Goal: Task Accomplishment & Management: Manage account settings

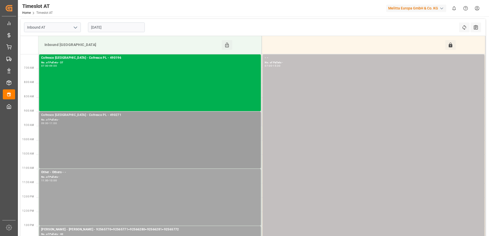
click at [103, 127] on div "Cofresco [GEOGRAPHIC_DATA] - Cofresco PL - 490271 No. of Pallets - 09:00 - 11:00" at bounding box center [149, 140] width 217 height 55
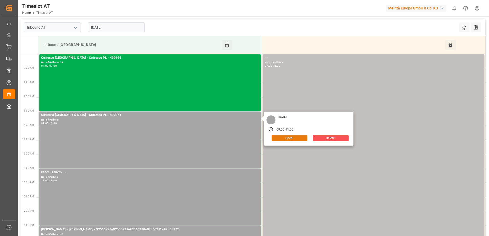
click at [282, 139] on button "Open" at bounding box center [289, 138] width 36 height 6
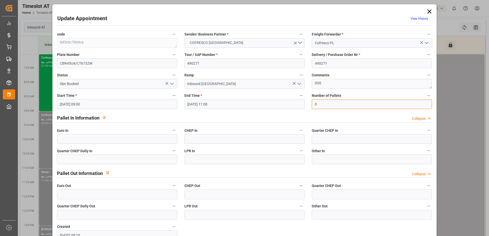
click at [334, 105] on input "0" at bounding box center [372, 104] width 120 height 10
type input "33"
click at [170, 83] on icon "open menu" at bounding box center [172, 84] width 6 height 6
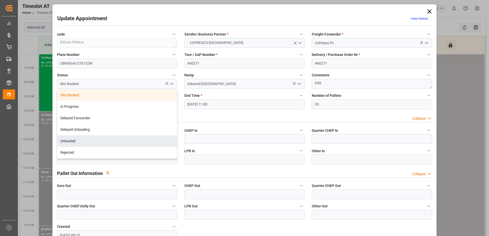
click at [91, 141] on div "Unloaded" at bounding box center [117, 140] width 120 height 11
type input "Unloaded"
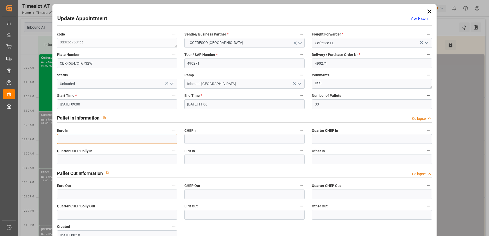
click at [92, 137] on input "text" at bounding box center [117, 139] width 120 height 10
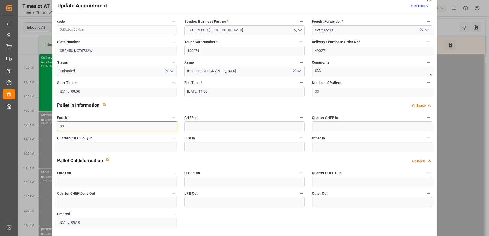
scroll to position [34, 0]
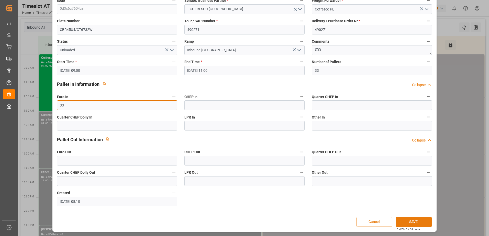
type input "33"
click at [415, 218] on button "SAVE" at bounding box center [414, 222] width 36 height 10
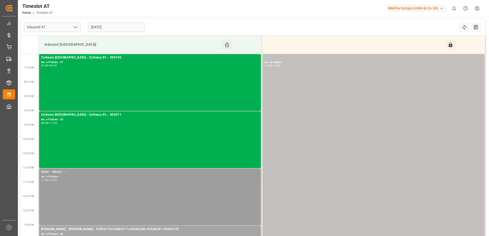
scroll to position [0, 0]
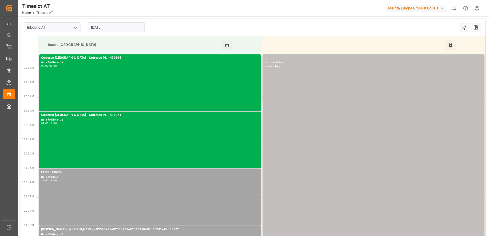
click at [107, 27] on input "[DATE]" at bounding box center [116, 27] width 57 height 10
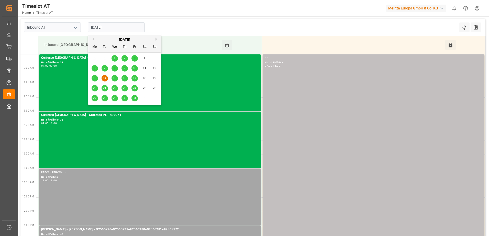
click at [114, 79] on span "15" at bounding box center [114, 78] width 3 height 4
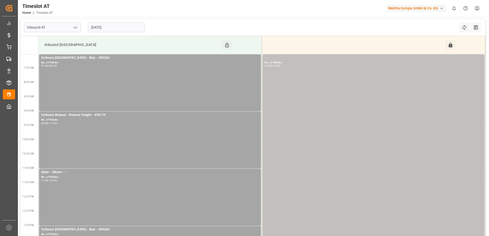
click at [118, 23] on input "[DATE]" at bounding box center [116, 27] width 57 height 10
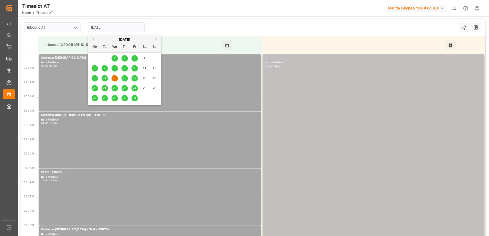
click at [124, 78] on span "16" at bounding box center [124, 78] width 3 height 4
click at [111, 27] on input "[DATE]" at bounding box center [116, 27] width 57 height 10
click at [135, 78] on span "17" at bounding box center [134, 78] width 3 height 4
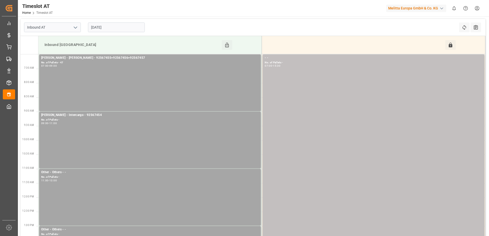
click at [129, 29] on input "[DATE]" at bounding box center [116, 27] width 57 height 10
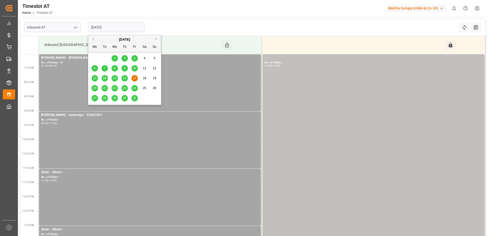
click at [129, 29] on input "[DATE]" at bounding box center [116, 27] width 57 height 10
click at [158, 26] on div "Inbound AT [DATE] Refresh Time Slots All Audits" at bounding box center [252, 27] width 465 height 17
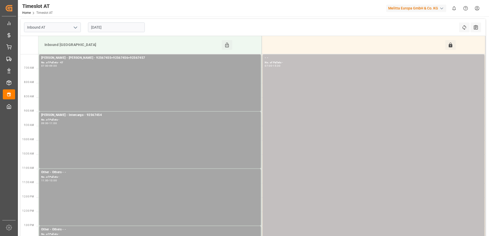
click at [133, 28] on input "[DATE]" at bounding box center [116, 27] width 57 height 10
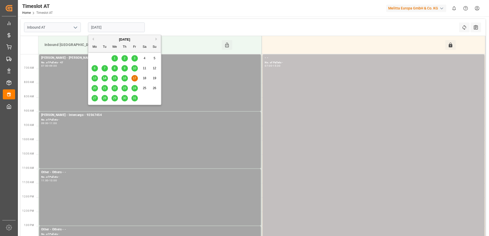
click at [123, 77] on span "16" at bounding box center [124, 78] width 3 height 4
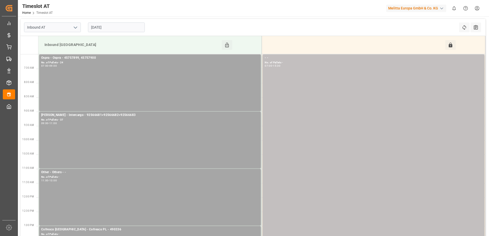
click at [115, 28] on input "[DATE]" at bounding box center [116, 27] width 57 height 10
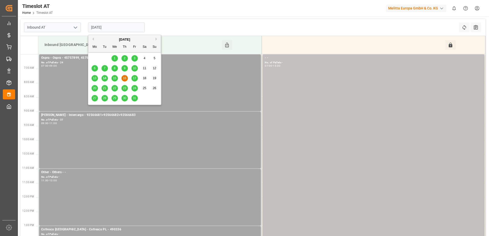
click at [114, 79] on span "15" at bounding box center [114, 78] width 3 height 4
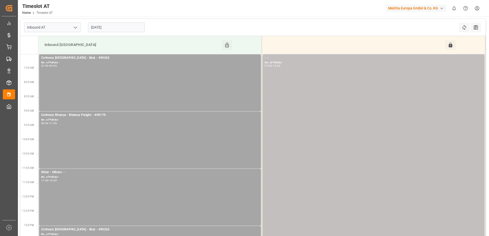
click at [117, 25] on input "[DATE]" at bounding box center [116, 27] width 57 height 10
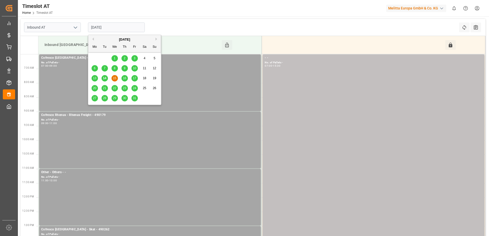
click at [106, 78] on span "14" at bounding box center [104, 78] width 3 height 4
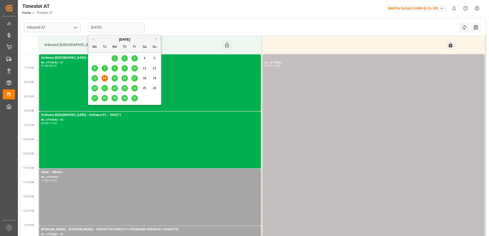
click at [117, 27] on input "[DATE]" at bounding box center [116, 27] width 57 height 10
click at [112, 79] on div "15" at bounding box center [114, 78] width 6 height 6
type input "[DATE]"
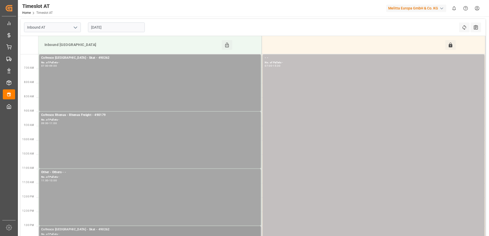
click at [127, 230] on div "Cofresco [GEOGRAPHIC_DATA] - Skat - 490262" at bounding box center [149, 229] width 217 height 5
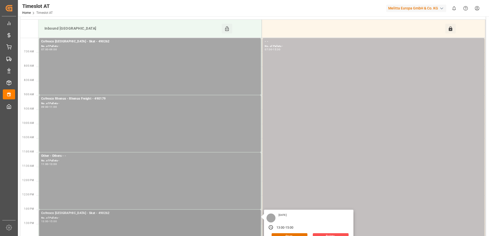
scroll to position [26, 0]
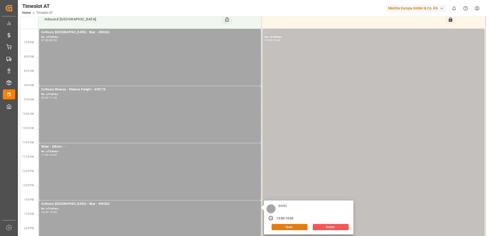
click at [303, 226] on button "Open" at bounding box center [289, 227] width 36 height 6
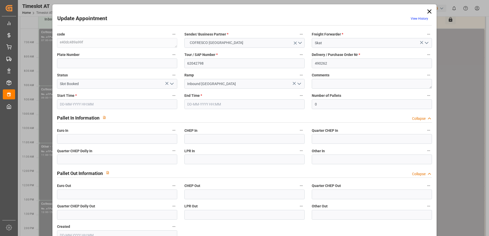
type input "[DATE] 13:00"
type input "[DATE] 15:00"
type input "[DATE] 09:12"
click at [172, 85] on icon "open menu" at bounding box center [172, 84] width 6 height 6
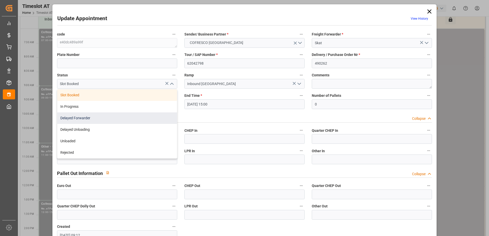
click at [114, 118] on div "Delayed Forwarder" at bounding box center [117, 117] width 120 height 11
type input "Delayed Forwarder"
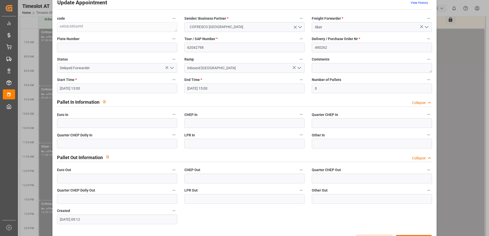
scroll to position [34, 0]
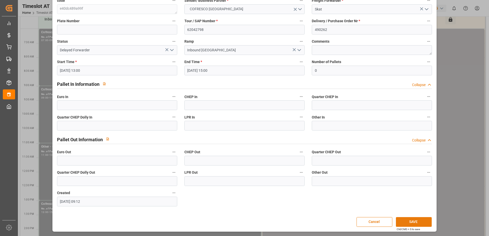
click at [405, 222] on button "SAVE" at bounding box center [414, 222] width 36 height 10
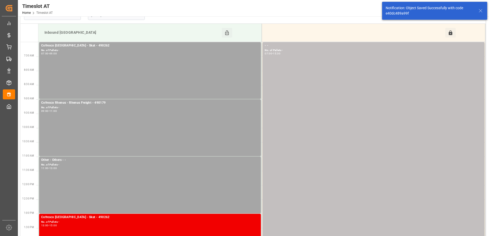
scroll to position [0, 0]
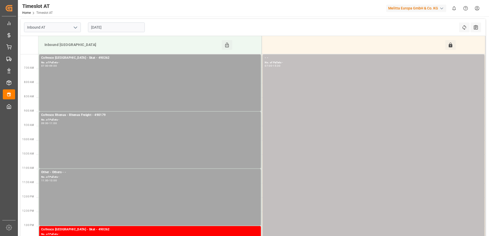
click at [118, 25] on input "[DATE]" at bounding box center [116, 27] width 57 height 10
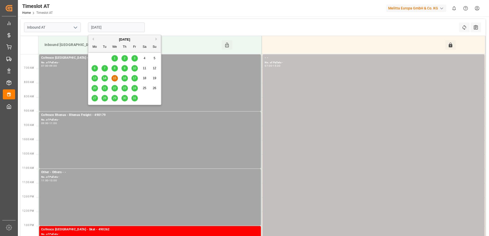
click at [105, 78] on span "14" at bounding box center [104, 78] width 3 height 4
type input "[DATE]"
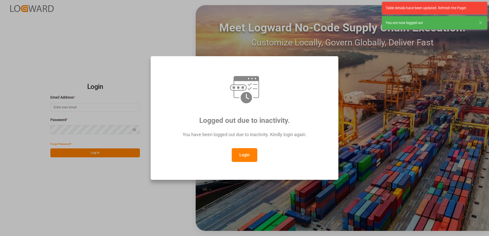
click at [250, 159] on button "Login" at bounding box center [245, 155] width 26 height 14
type input "[PERSON_NAME][EMAIL_ADDRESS][PERSON_NAME][DOMAIN_NAME]"
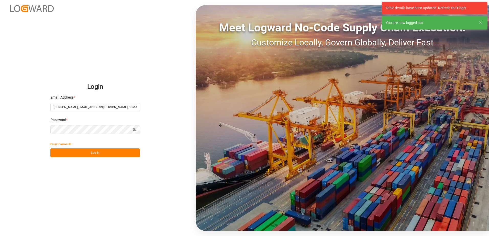
click at [112, 154] on button "Log In" at bounding box center [94, 152] width 89 height 9
